Goal: Task Accomplishment & Management: Use online tool/utility

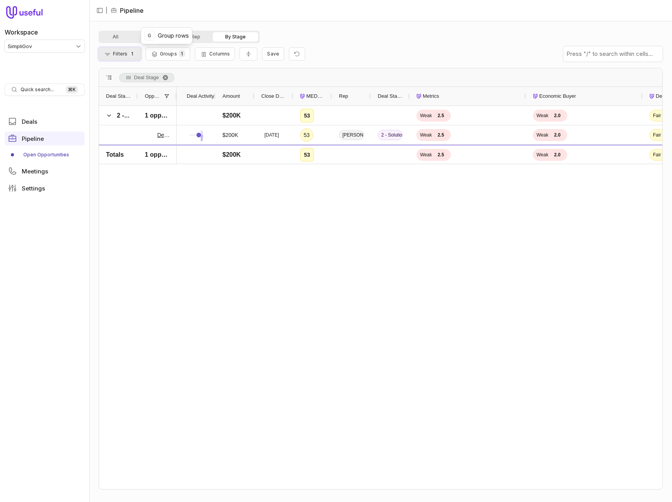
click at [123, 52] on span "Filters" at bounding box center [120, 54] width 14 height 6
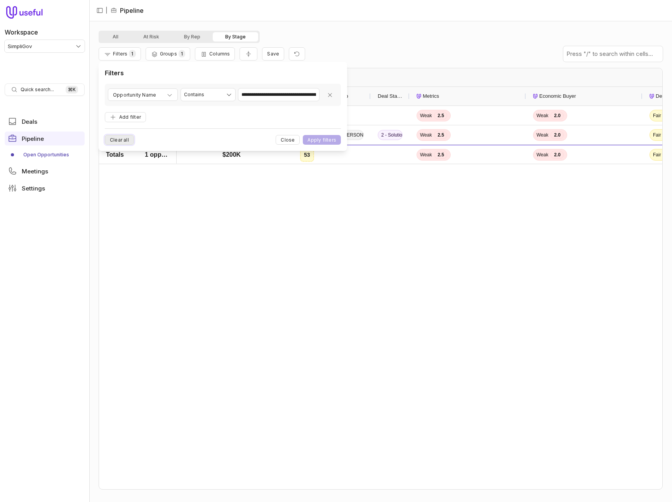
click at [121, 140] on button "Clear all" at bounding box center [119, 140] width 29 height 10
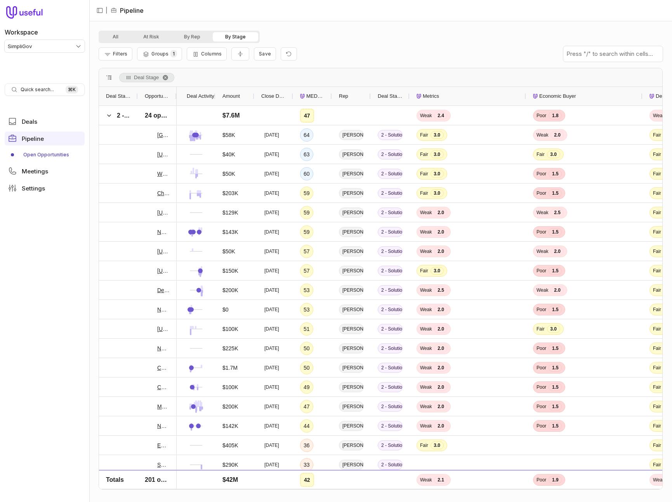
click at [175, 94] on div at bounding box center [176, 96] width 3 height 19
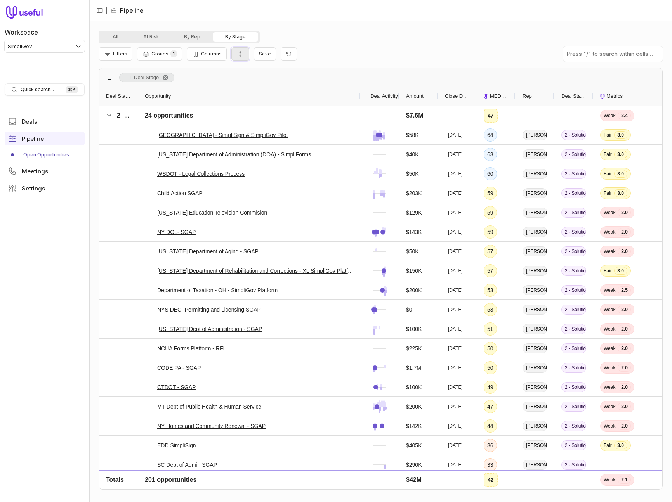
click at [237, 54] on icon "Collapse all rows" at bounding box center [240, 54] width 8 height 6
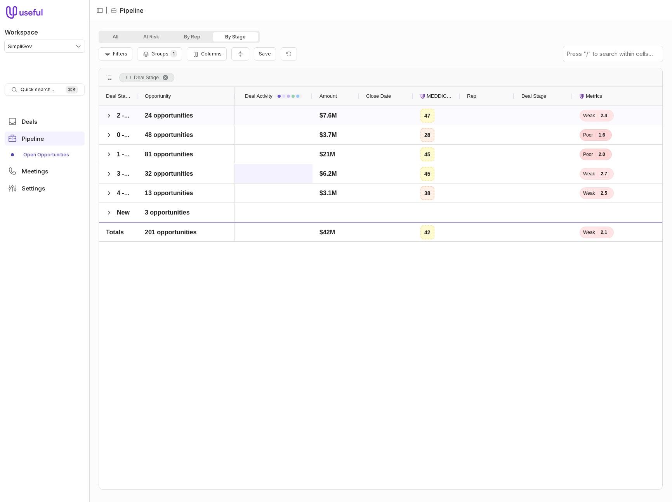
scroll to position [0, 1]
click at [167, 77] on span "Deal Stage. Press ENTER to sort. Press DELETE to remove" at bounding box center [165, 78] width 6 height 6
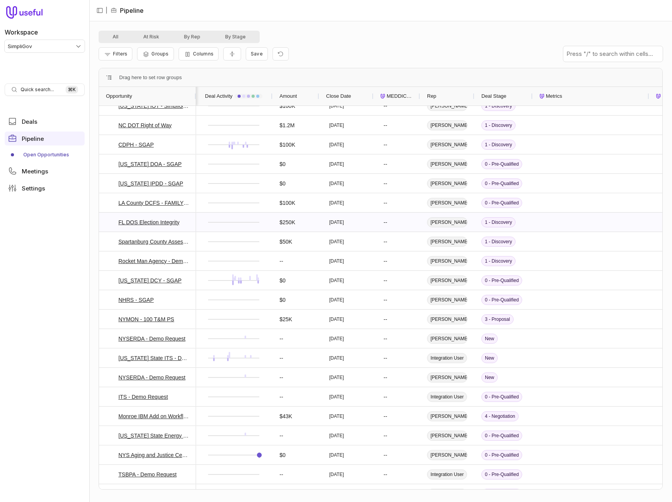
scroll to position [3536, 0]
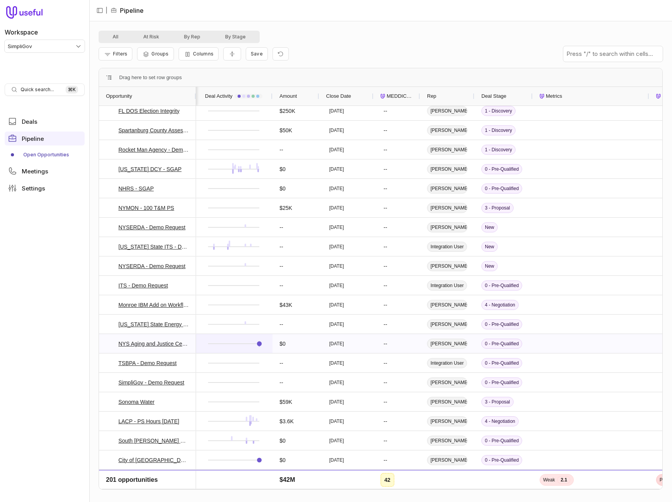
click at [257, 343] on link at bounding box center [259, 343] width 5 height 5
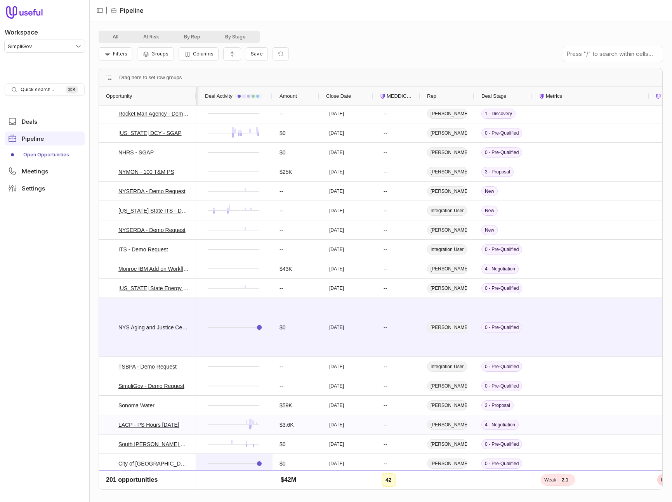
scroll to position [3570, 0]
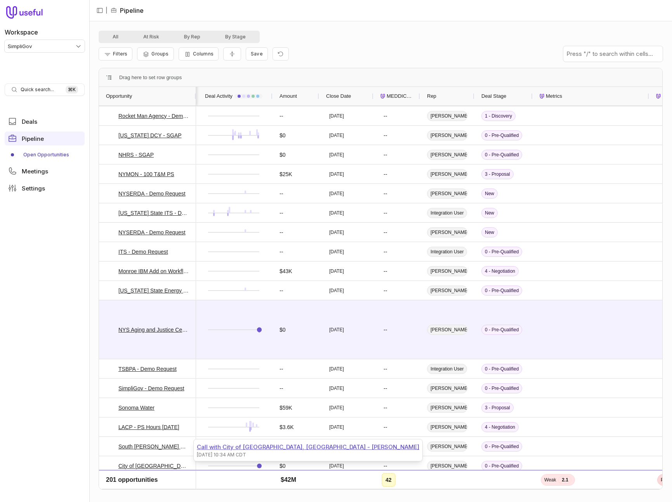
click at [261, 449] on div "Call with City of [GEOGRAPHIC_DATA], [GEOGRAPHIC_DATA] - [PERSON_NAME]" at bounding box center [308, 447] width 222 height 9
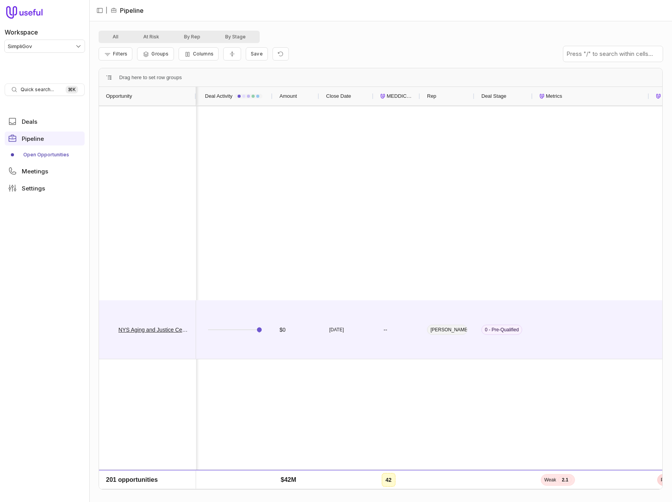
scroll to position [0, 0]
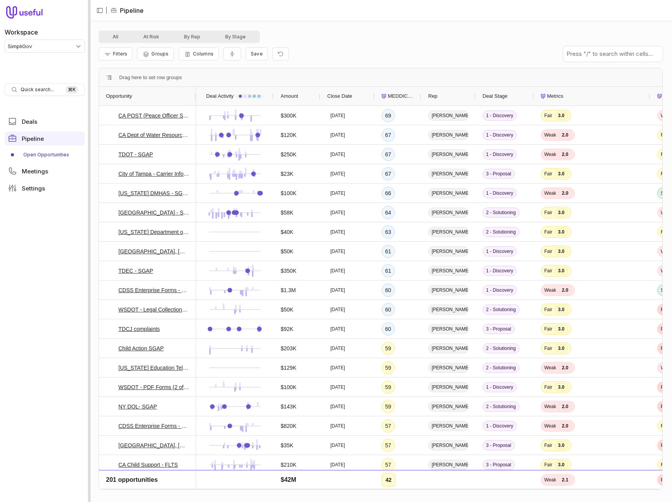
click at [89, 113] on div at bounding box center [89, 251] width 3 height 502
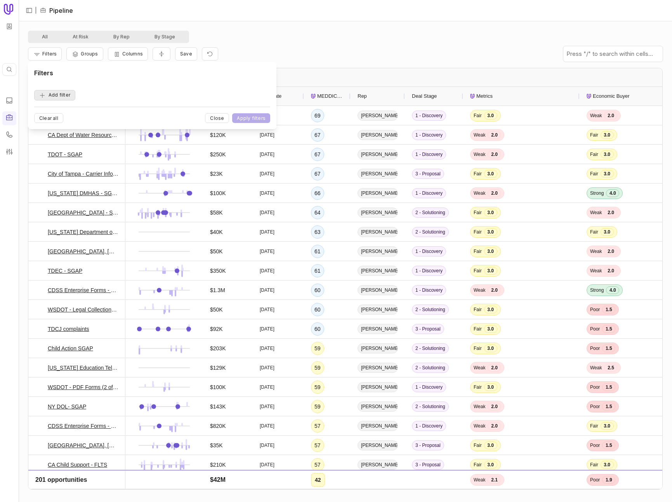
click at [47, 95] on button "Add filter" at bounding box center [54, 95] width 41 height 10
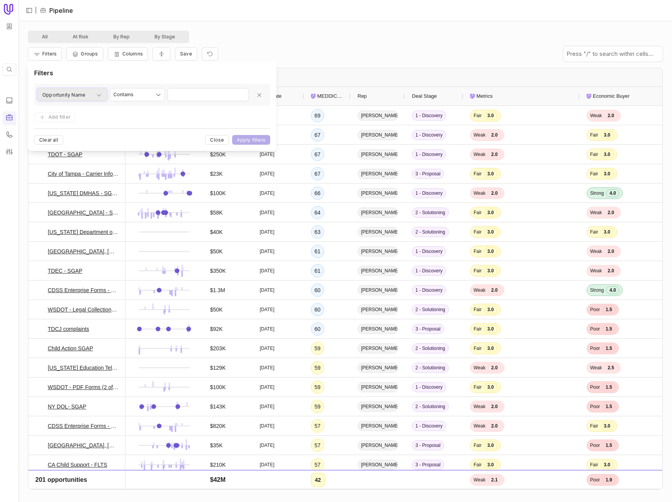
click at [66, 89] on button "Opportunity Name" at bounding box center [72, 94] width 70 height 12
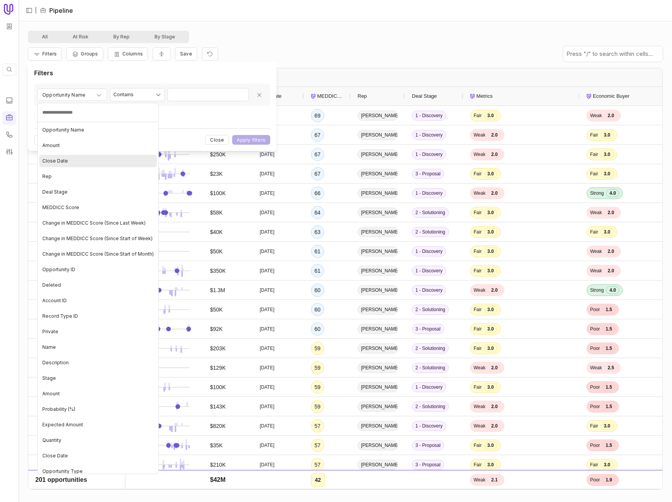
click at [76, 163] on div "Close Date" at bounding box center [98, 161] width 118 height 12
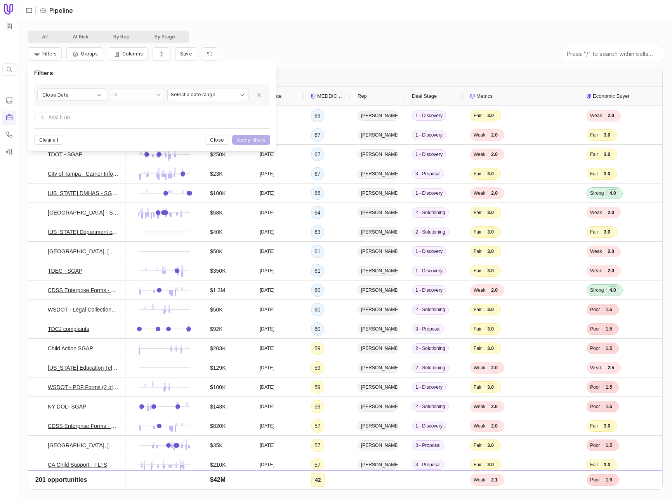
click at [203, 85] on div "**********" at bounding box center [152, 95] width 236 height 22
click at [202, 101] on html "Quick search... ⌘ K | Pipeline All At Risk By Rep By Stage Filters Groups Colum…" at bounding box center [336, 251] width 672 height 502
select select "**********"
click at [247, 139] on button "Apply filters" at bounding box center [251, 140] width 38 height 10
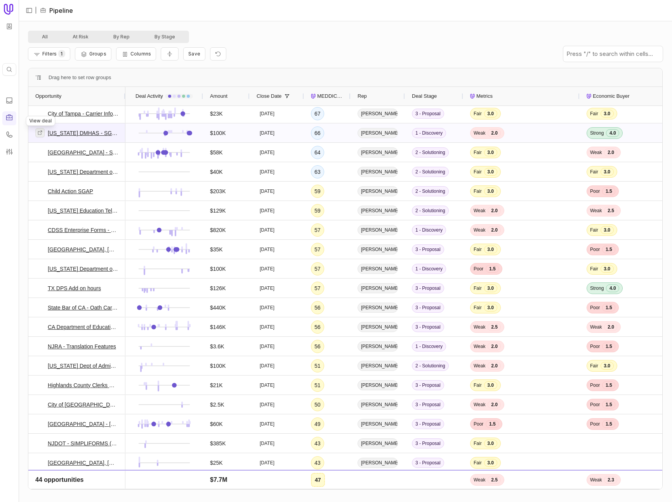
click at [41, 135] on icon at bounding box center [39, 132] width 5 height 5
